Goal: Information Seeking & Learning: Find specific fact

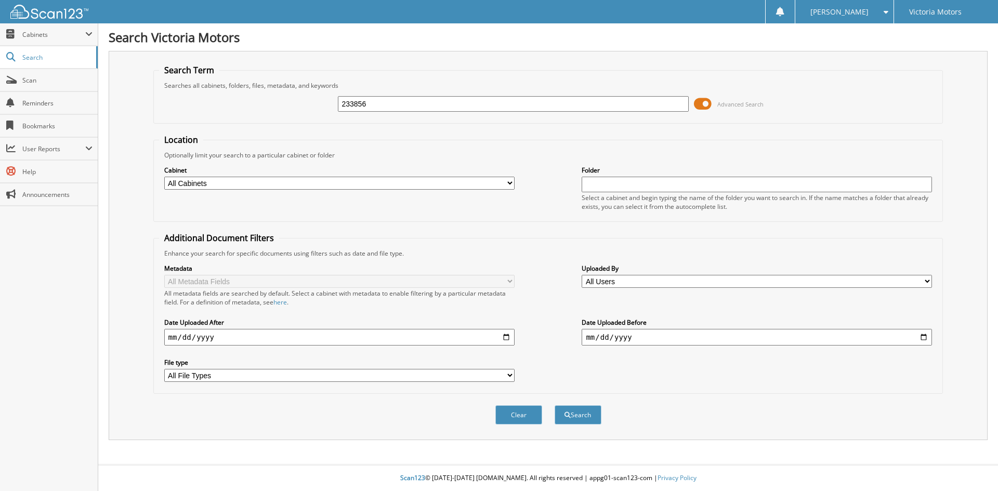
type input "233856"
click at [554, 405] on button "Search" at bounding box center [577, 414] width 47 height 19
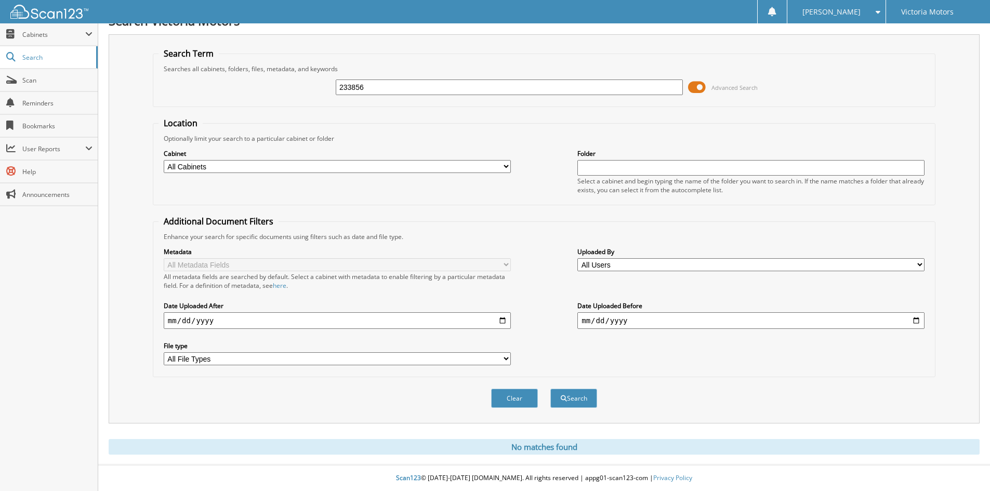
scroll to position [29, 0]
drag, startPoint x: 402, startPoint y: 75, endPoint x: 265, endPoint y: 73, distance: 136.7
click at [266, 73] on div "233856 Advanced Search" at bounding box center [543, 87] width 771 height 28
type input "230005"
click at [550, 389] on button "Search" at bounding box center [573, 398] width 47 height 19
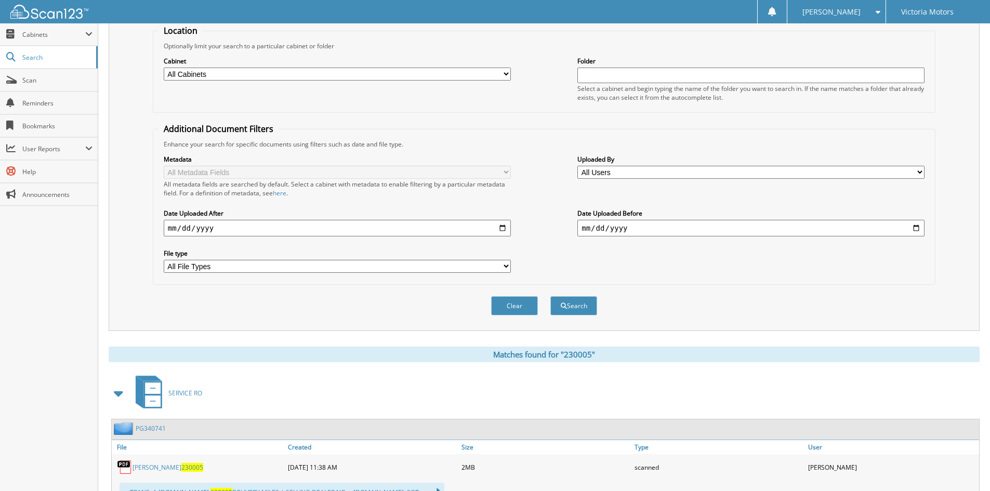
scroll to position [156, 0]
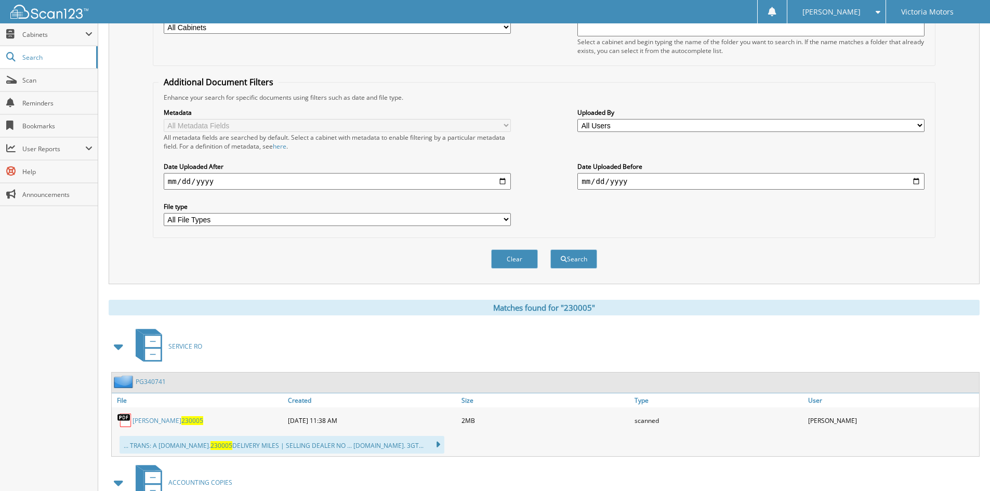
click at [181, 425] on span "230005" at bounding box center [192, 420] width 22 height 9
